Goal: Find contact information: Find contact information

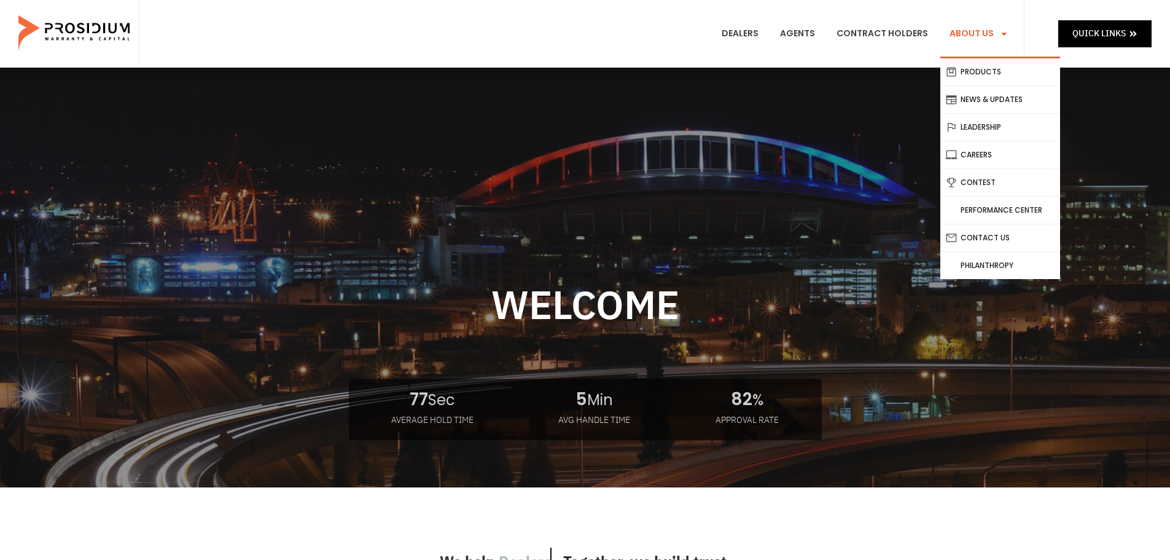
click at [1001, 37] on icon "Menu" at bounding box center [1004, 33] width 9 height 9
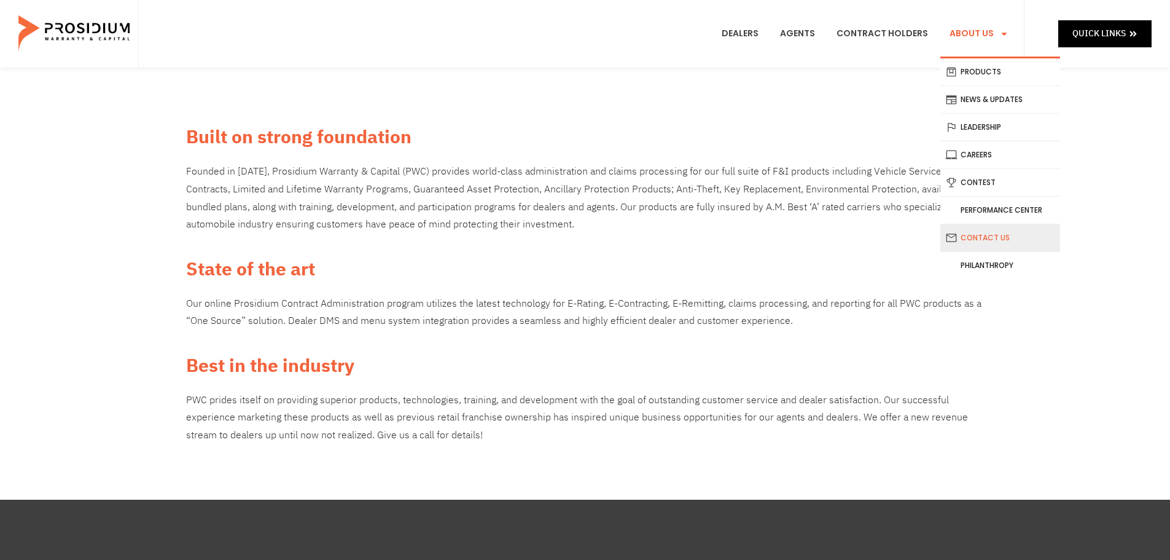
click at [1007, 237] on link "Contact Us" at bounding box center [1000, 237] width 120 height 27
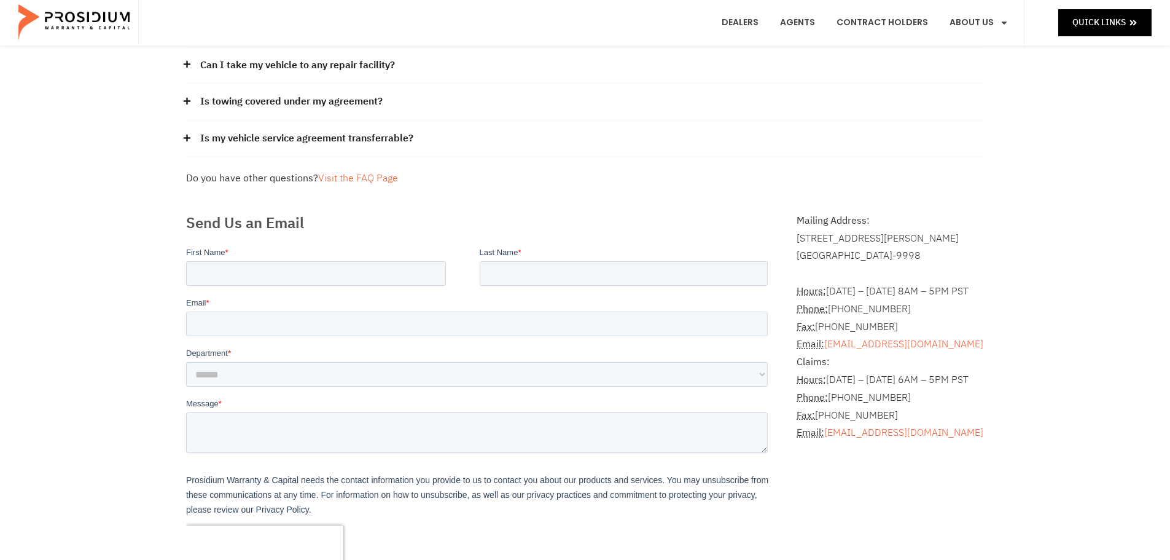
scroll to position [184, 0]
